Goal: Find specific page/section: Find specific page/section

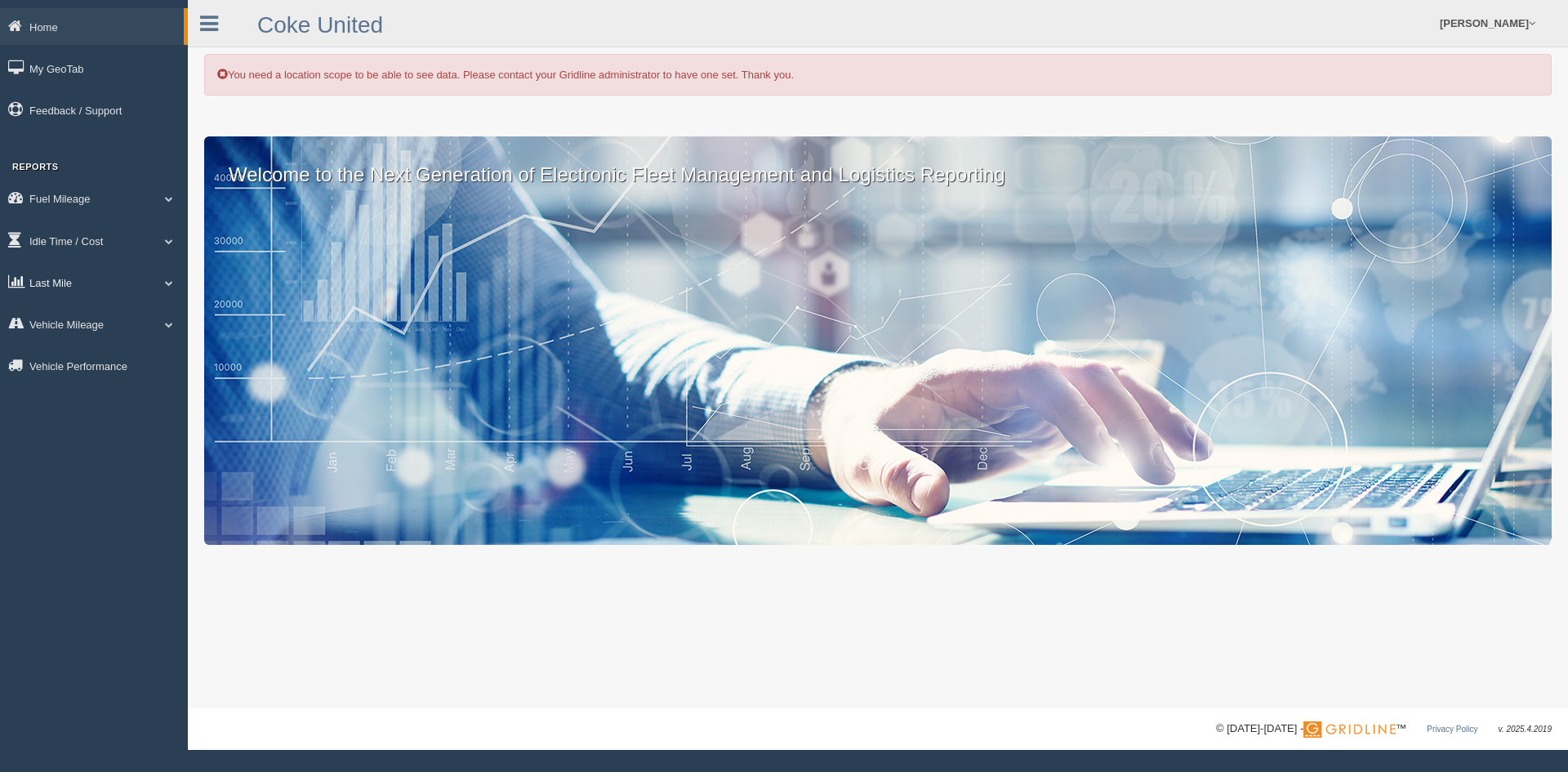
click at [56, 280] on link "Last Mile" at bounding box center [94, 282] width 188 height 37
click at [93, 314] on link "Planned Vs Actual" at bounding box center [106, 320] width 155 height 29
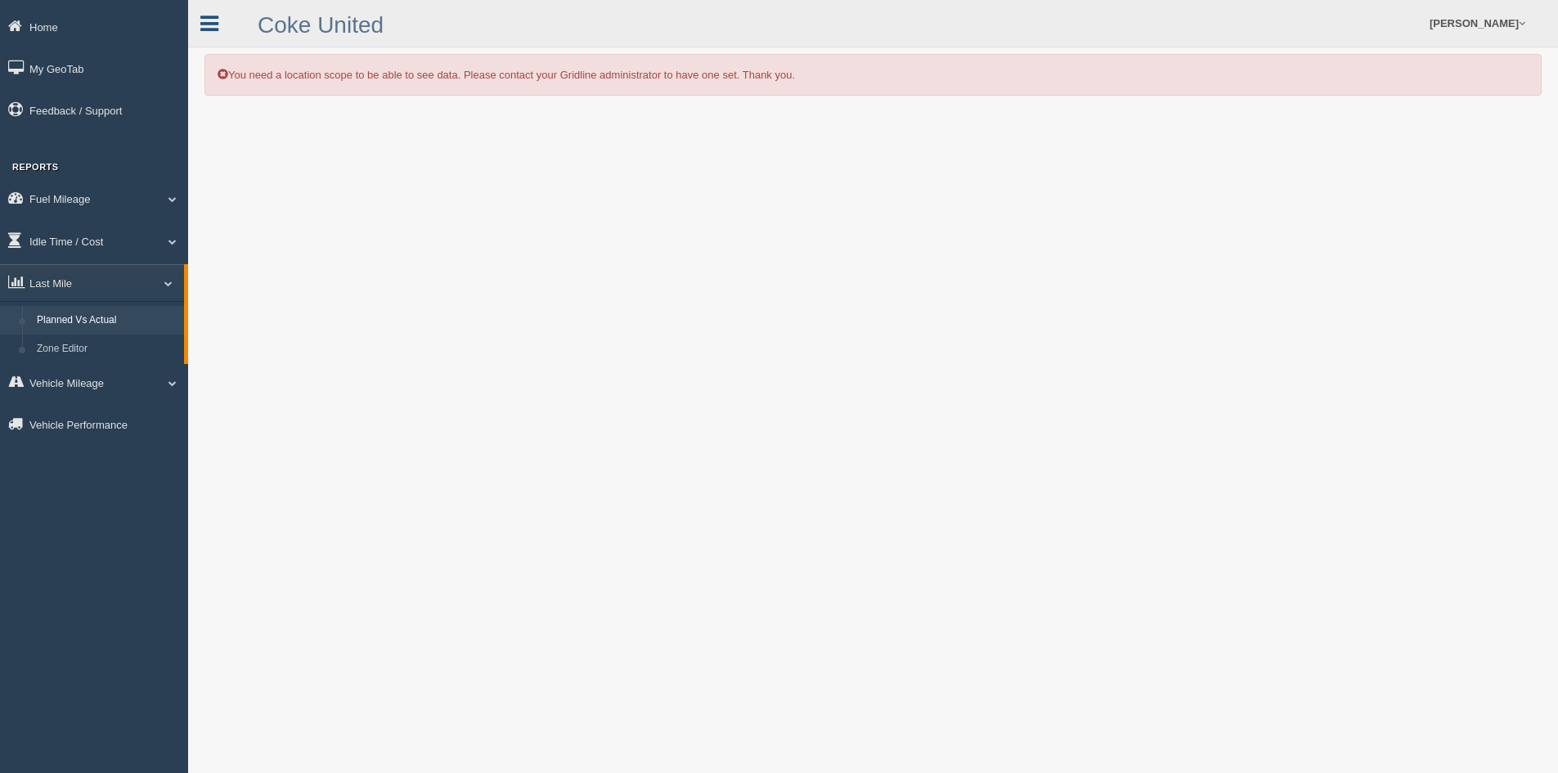
click at [214, 29] on icon at bounding box center [209, 23] width 18 height 21
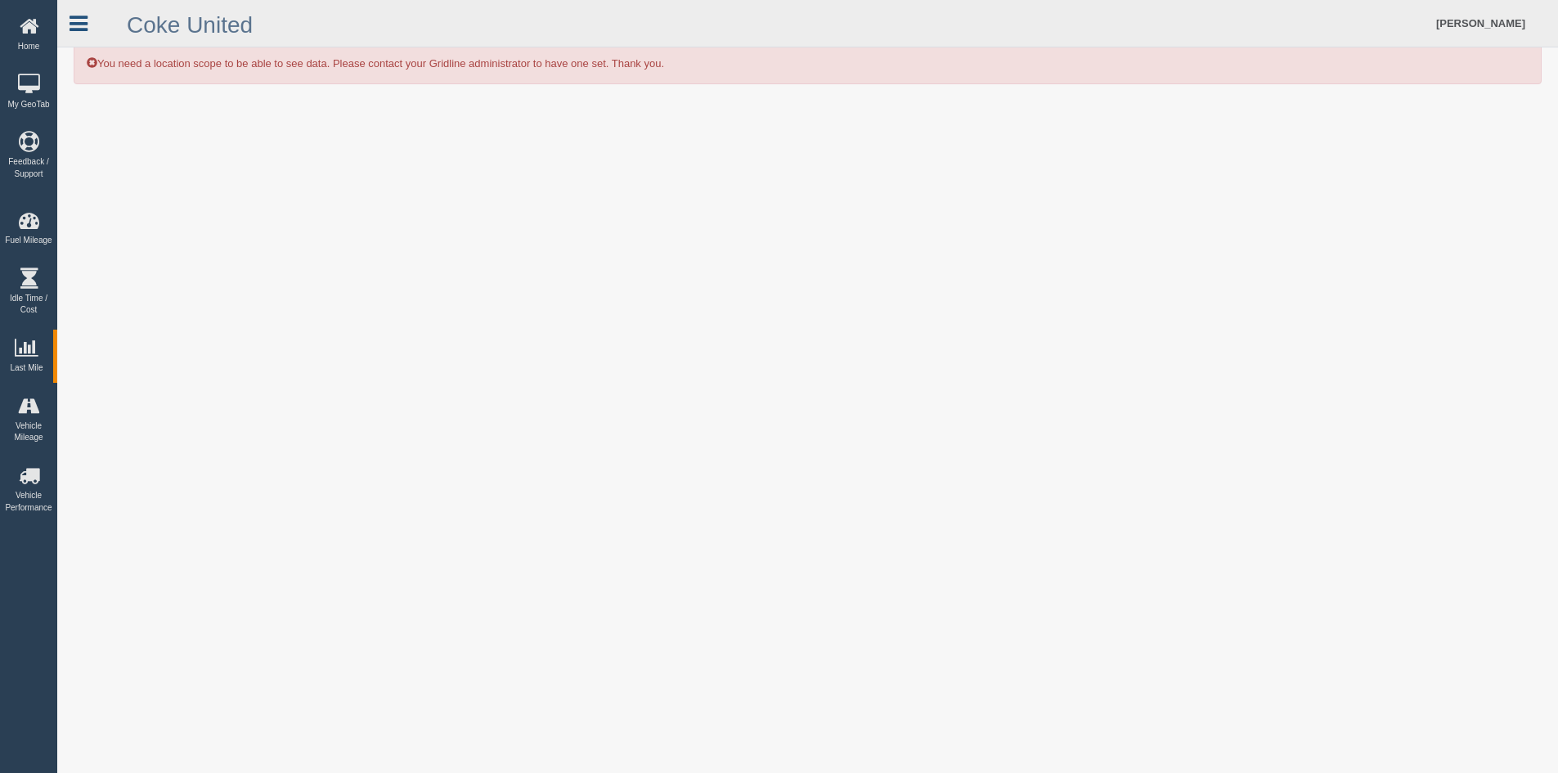
click at [83, 25] on icon at bounding box center [79, 23] width 18 height 21
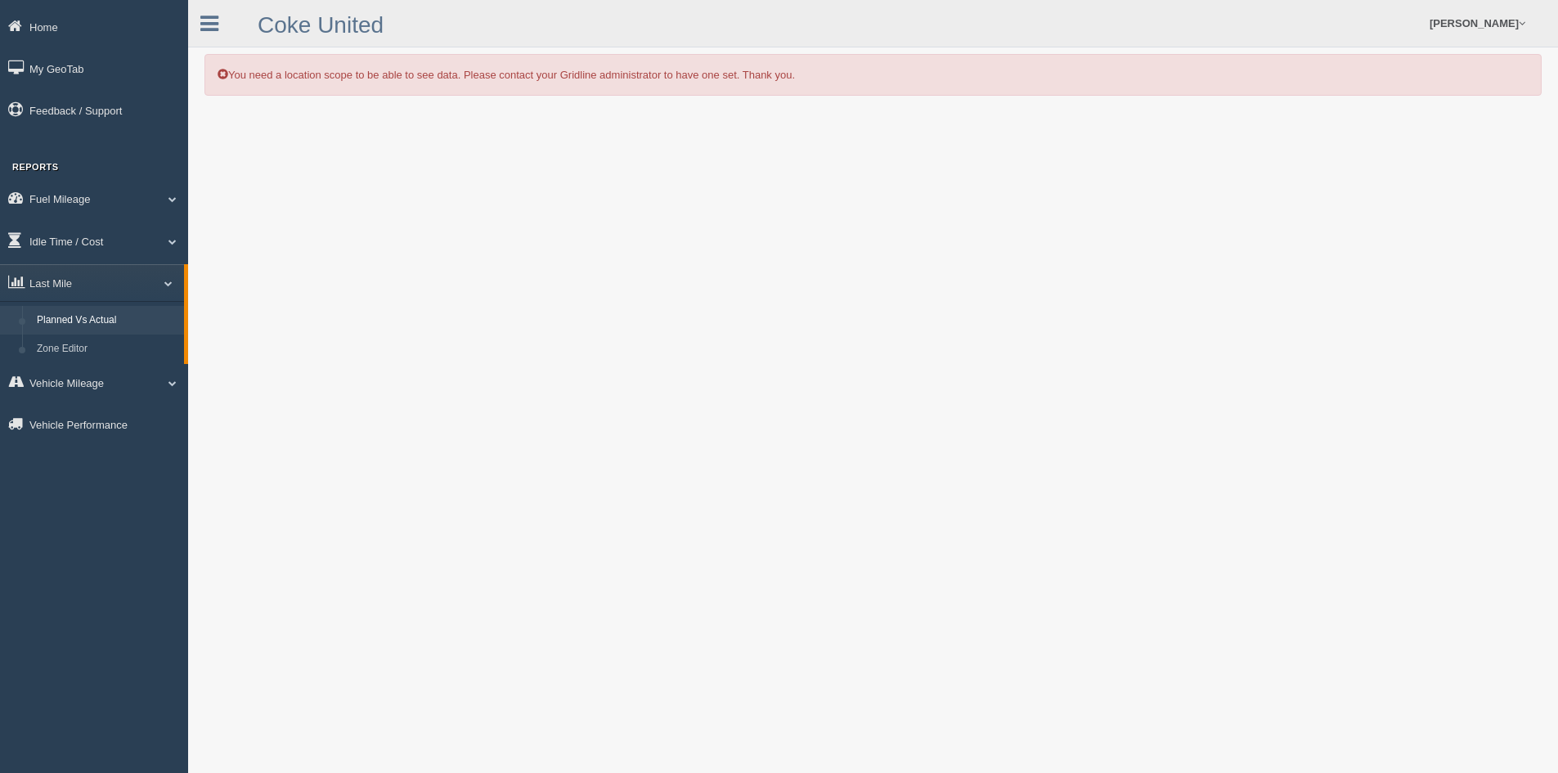
drag, startPoint x: 802, startPoint y: 75, endPoint x: 230, endPoint y: 77, distance: 572.4
click at [230, 77] on div "You need a location scope to be able to see data. Please contact your Gridline …" at bounding box center [872, 75] width 1337 height 42
click at [823, 28] on form "Dan Eggeling Feedback/Support Log Off" at bounding box center [1078, 23] width 959 height 47
